Goal: Information Seeking & Learning: Learn about a topic

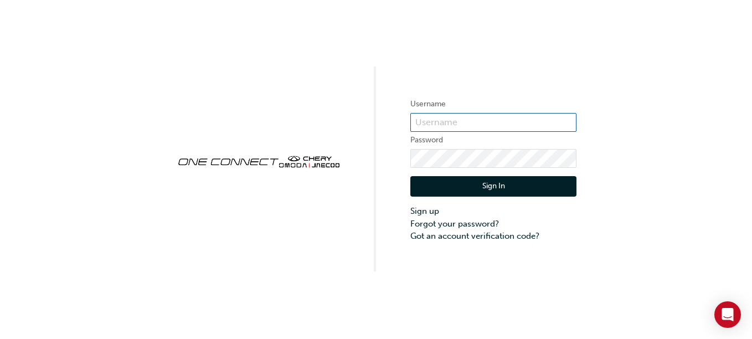
type input "chau1348"
click at [458, 183] on button "Sign In" at bounding box center [493, 186] width 166 height 21
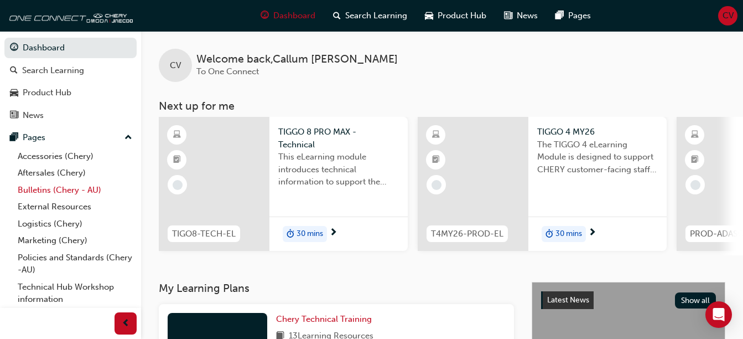
click at [66, 190] on link "Bulletins (Chery - AU)" at bounding box center [74, 190] width 123 height 17
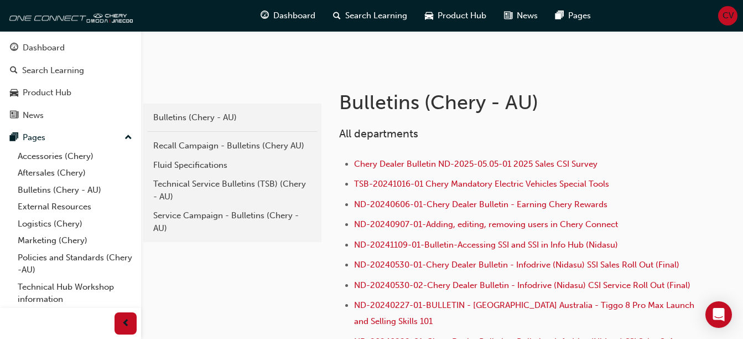
scroll to position [164, 0]
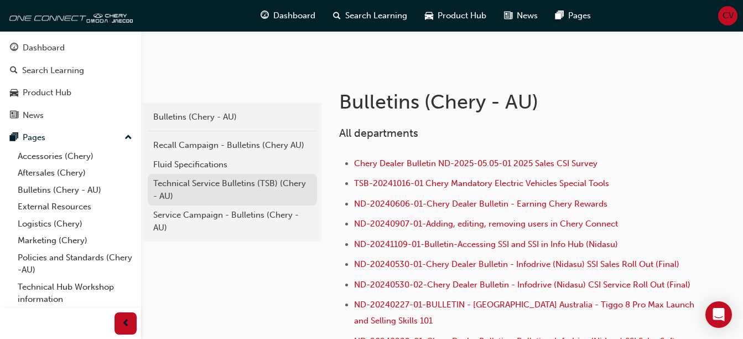
click at [232, 190] on div "Technical Service Bulletins (TSB) (Chery - AU)" at bounding box center [232, 189] width 158 height 25
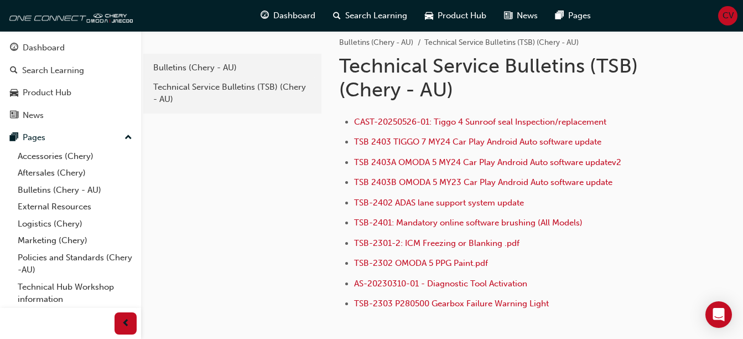
scroll to position [10, 0]
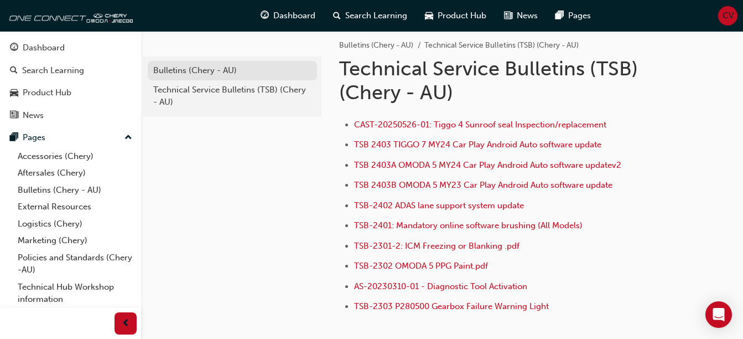
click at [210, 68] on div "Bulletins (Chery - AU)" at bounding box center [232, 70] width 158 height 13
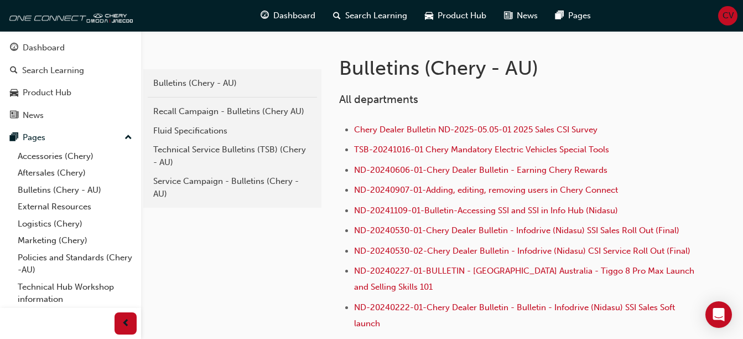
scroll to position [237, 0]
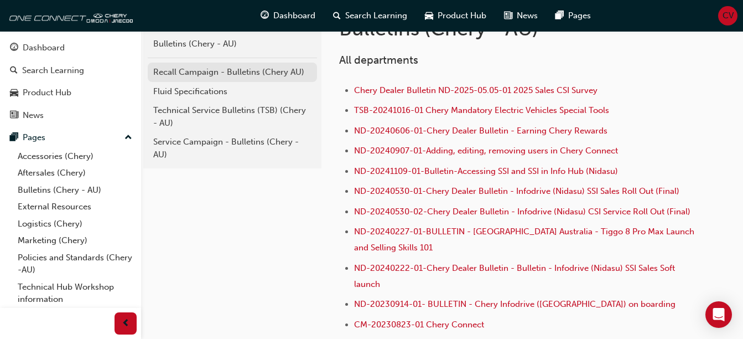
click at [241, 68] on div "Recall Campaign - Bulletins (Chery AU)" at bounding box center [232, 72] width 158 height 13
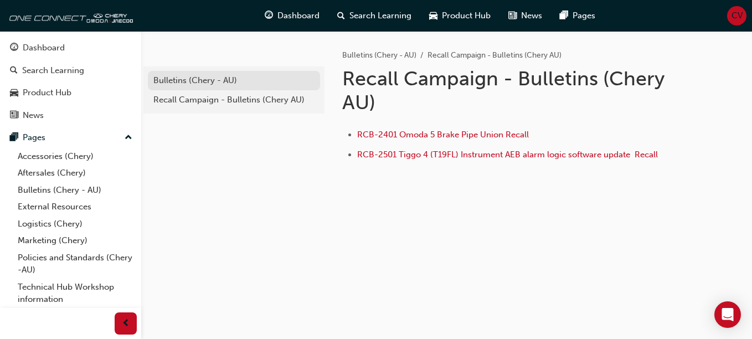
click at [263, 79] on div "Bulletins (Chery - AU)" at bounding box center [233, 80] width 161 height 13
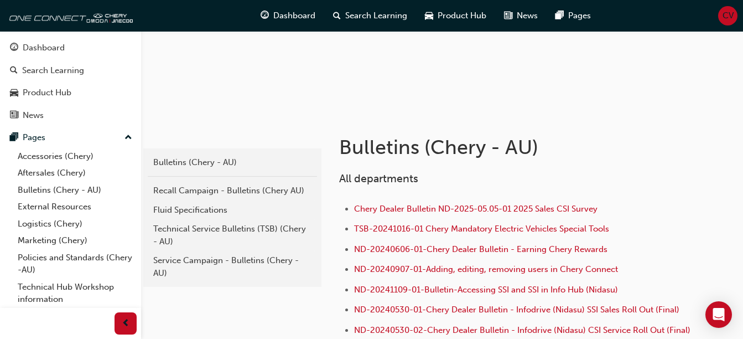
scroll to position [121, 0]
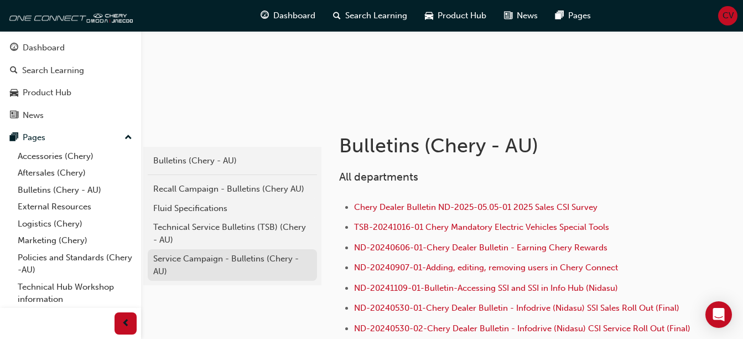
click at [246, 274] on div "Service Campaign - Bulletins (Chery - AU)" at bounding box center [232, 264] width 158 height 25
